Goal: Check status: Check status

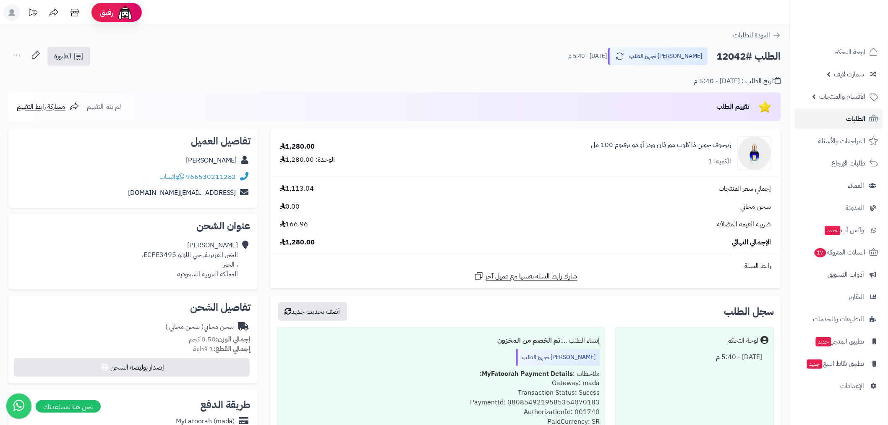
click at [848, 120] on span "الطلبات" at bounding box center [855, 119] width 19 height 12
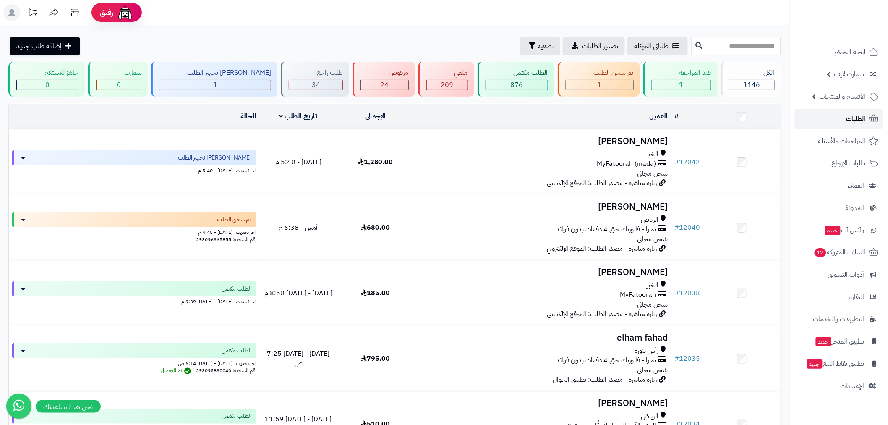
drag, startPoint x: 844, startPoint y: 116, endPoint x: 840, endPoint y: 122, distance: 7.2
click at [844, 116] on link "الطلبات" at bounding box center [839, 119] width 88 height 20
click at [838, 112] on link "الطلبات" at bounding box center [839, 119] width 88 height 20
